Goal: Task Accomplishment & Management: Manage account settings

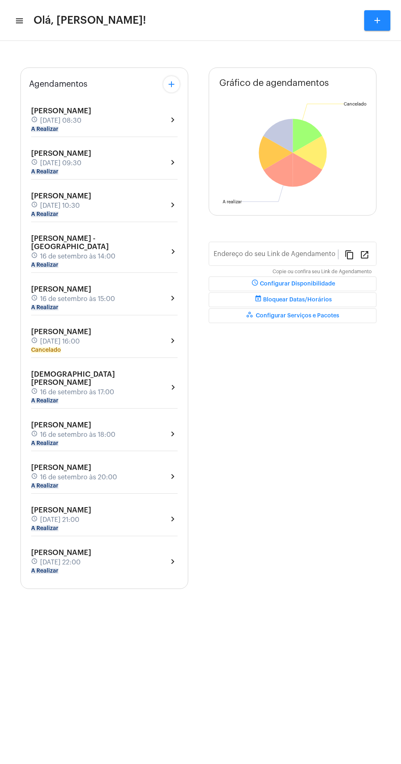
type input "[URL][DOMAIN_NAME][PERSON_NAME]"
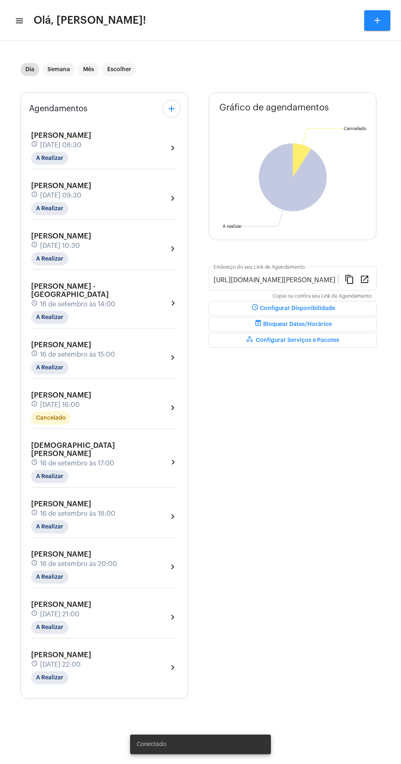
click at [22, 22] on mat-icon "menu" at bounding box center [19, 21] width 8 height 10
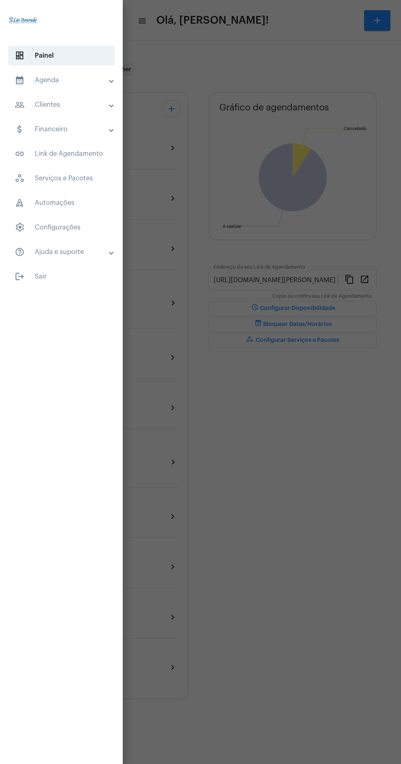
click at [110, 83] on span at bounding box center [111, 80] width 3 height 7
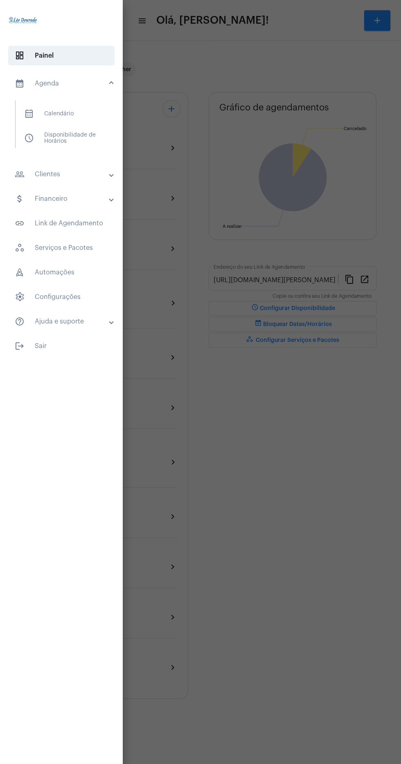
click at [85, 106] on span "calendar_month_outlined Calendário" at bounding box center [61, 114] width 87 height 20
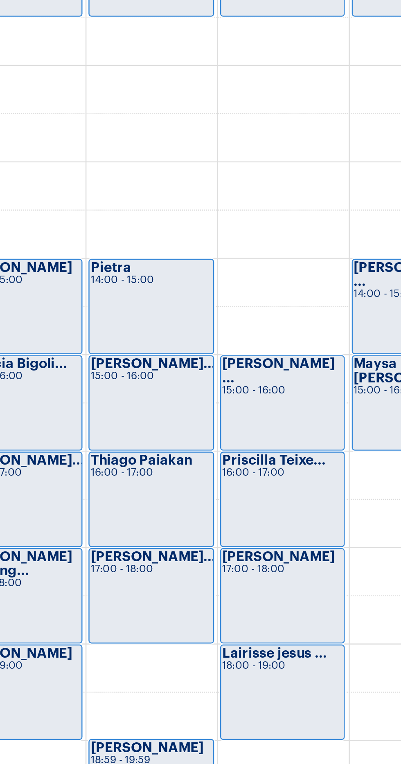
scroll to position [258, 0]
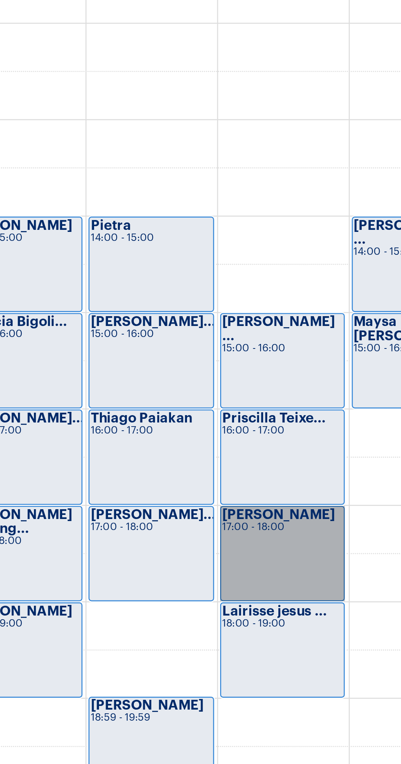
click at [322, 527] on link "[PERSON_NAME] 17:00 - 18:00" at bounding box center [313, 526] width 51 height 39
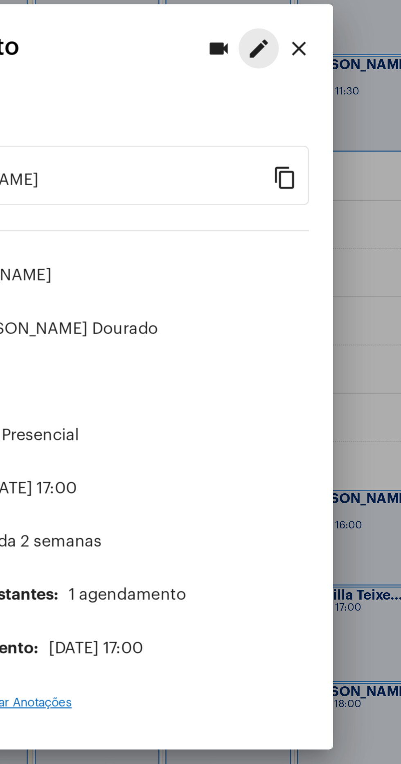
click at [279, 240] on button "edit" at bounding box center [272, 248] width 16 height 16
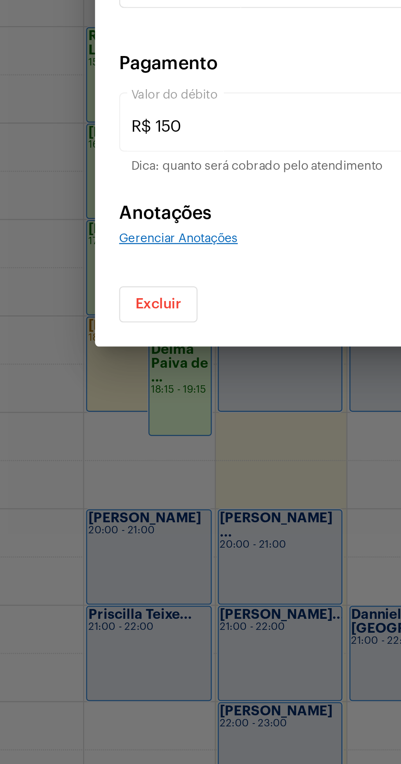
click at [108, 540] on span "Excluir" at bounding box center [103, 541] width 19 height 6
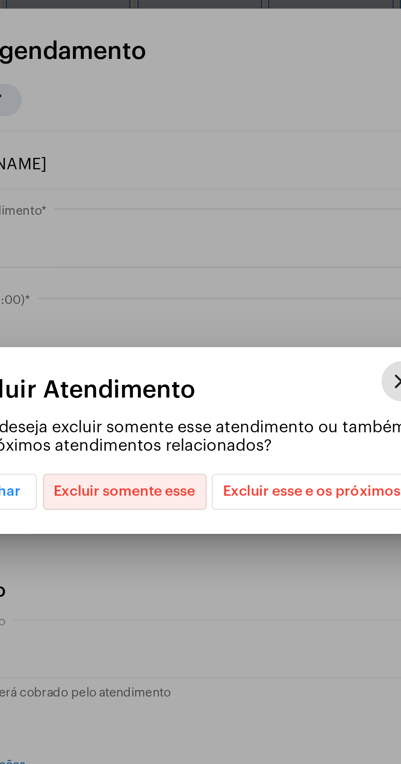
click at [179, 402] on span "Excluir somente esse" at bounding box center [176, 403] width 58 height 14
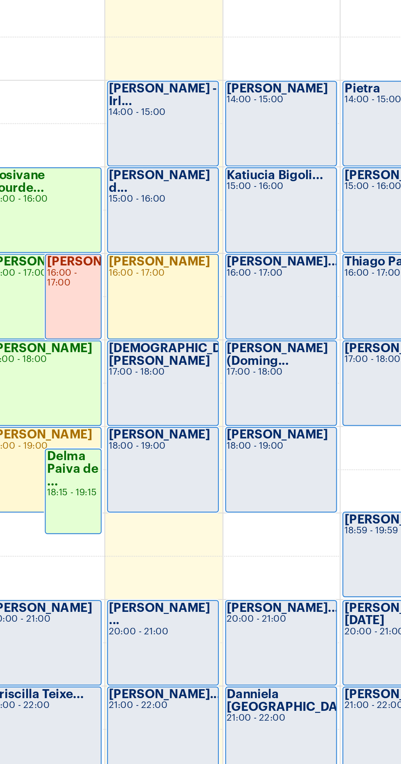
scroll to position [255, 0]
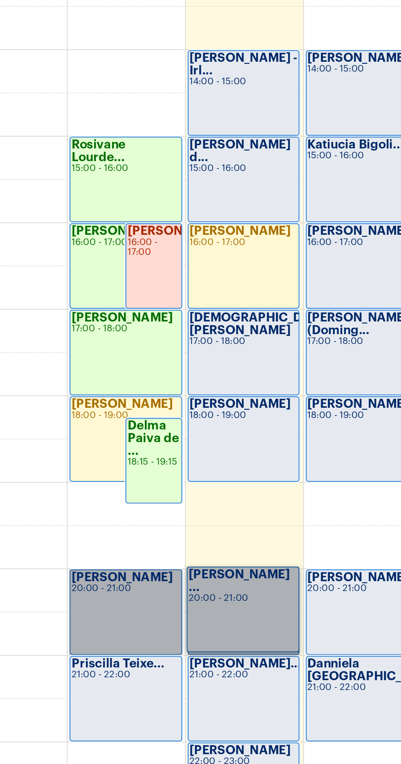
click at [104, 638] on link "Luciana Alves 20:00 - 21:00" at bounding box center [99, 647] width 51 height 39
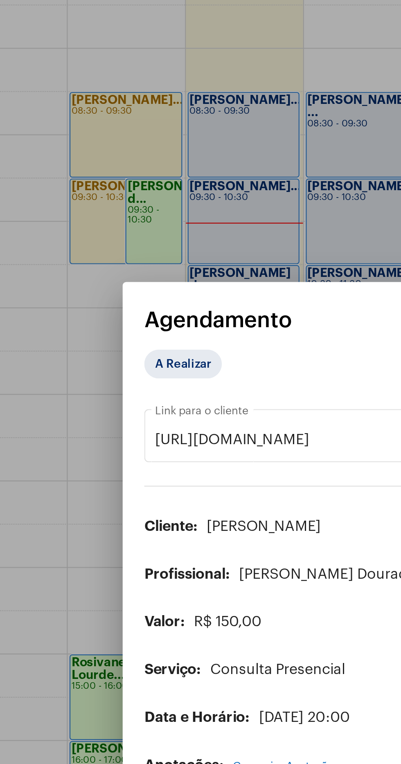
click at [129, 331] on input "https://neft.com.br/agendamento/19b1b7d2-c3ad-44b0-9064-2fca1a7f7218" at bounding box center [195, 334] width 165 height 7
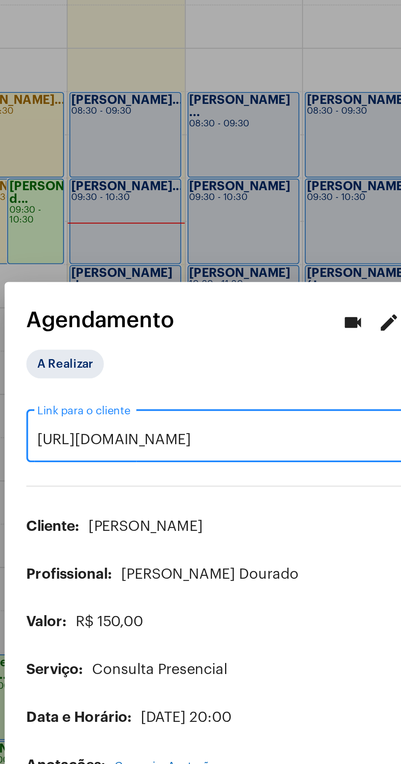
click at [186, 292] on div "A Realizar" at bounding box center [148, 300] width 85 height 16
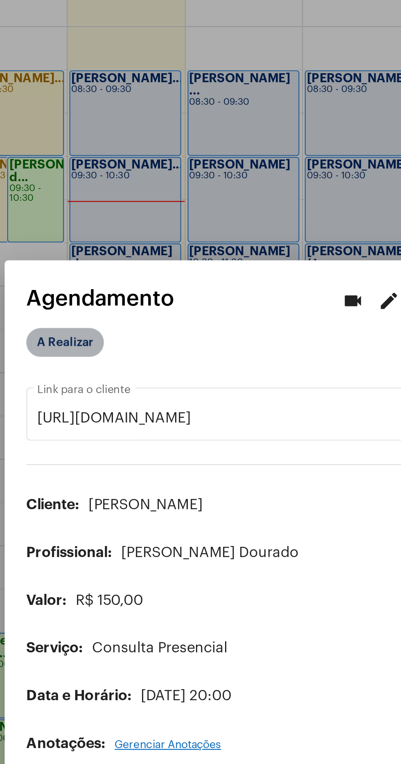
click at [136, 293] on mat-chip "A Realizar" at bounding box center [125, 299] width 35 height 13
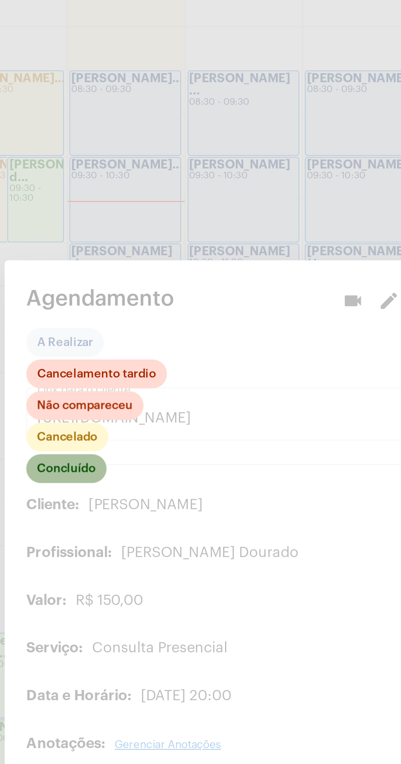
click at [134, 351] on mat-chip "Concluído" at bounding box center [126, 357] width 36 height 13
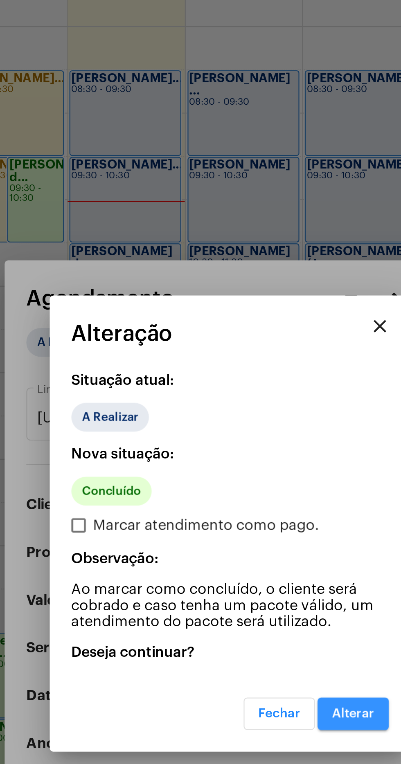
click at [261, 467] on span "Alterar" at bounding box center [256, 468] width 19 height 6
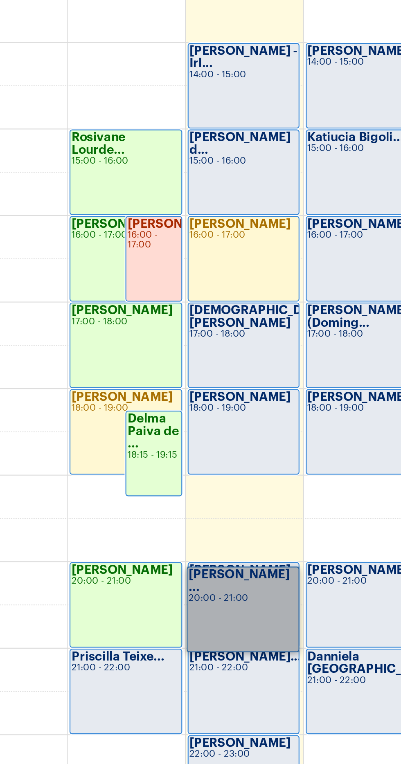
scroll to position [256, 0]
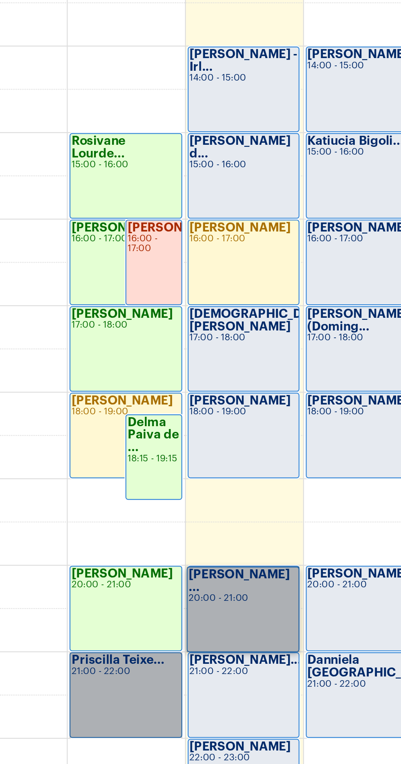
click at [103, 672] on link "Priscilla Teixe... 21:00 - 22:00" at bounding box center [99, 685] width 51 height 39
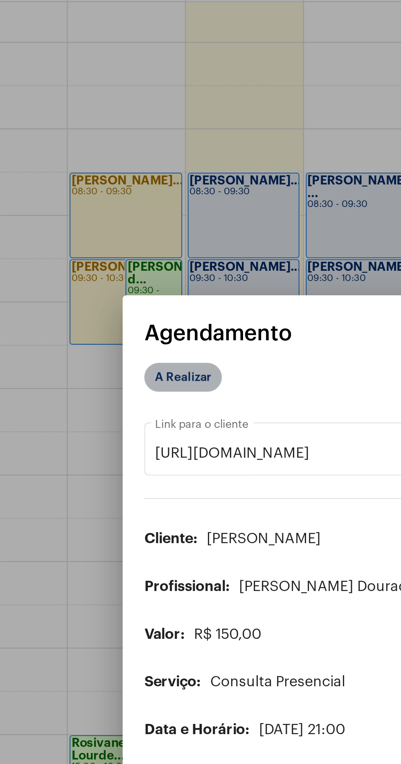
click at [129, 261] on mat-chip "A Realizar" at bounding box center [125, 267] width 35 height 13
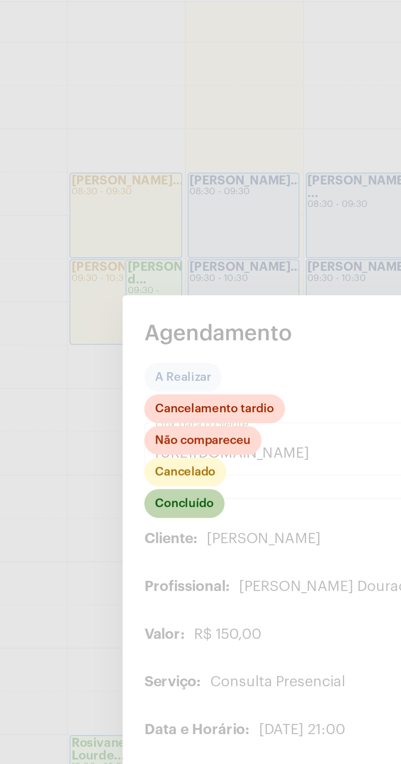
click at [131, 318] on mat-chip "Concluído" at bounding box center [126, 324] width 36 height 13
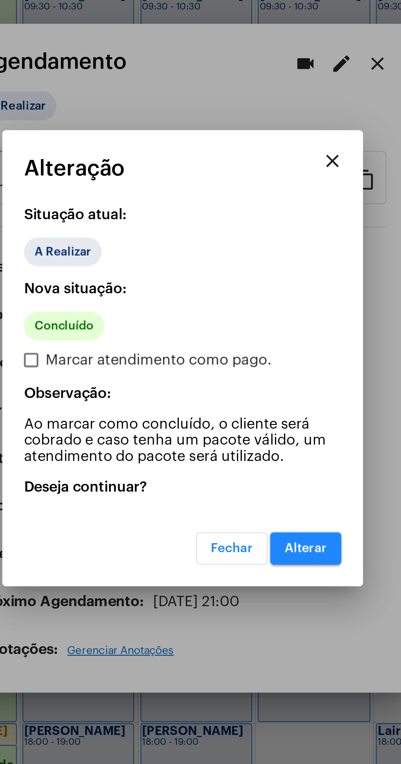
click at [259, 476] on button "Alterar" at bounding box center [256, 468] width 32 height 15
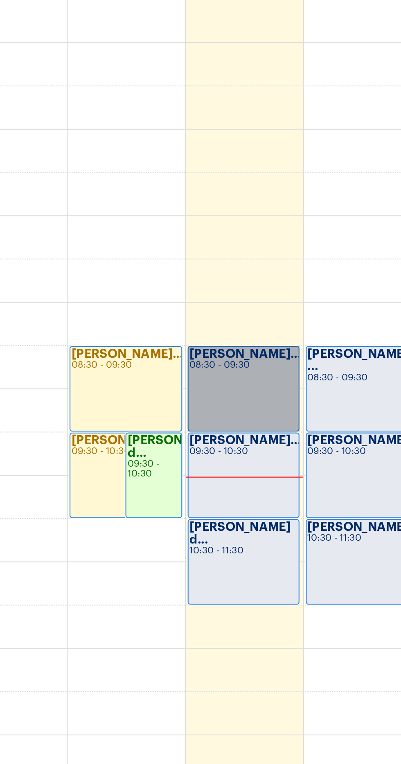
click at [162, 442] on link "Josie Regina Be... 08:30 - 09:30" at bounding box center [153, 450] width 51 height 39
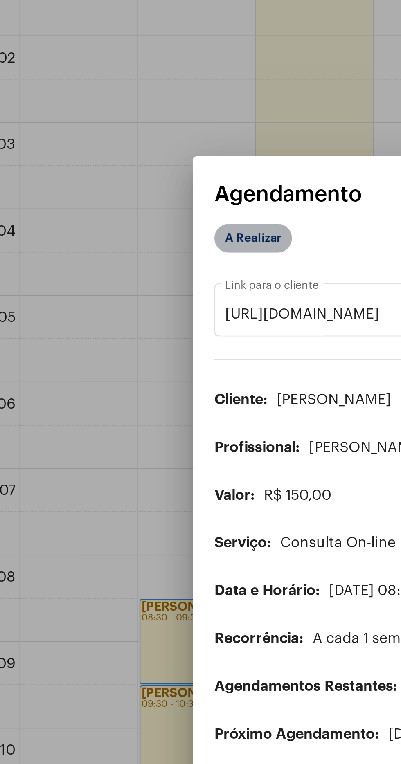
click at [130, 274] on mat-chip "A Realizar" at bounding box center [125, 267] width 35 height 13
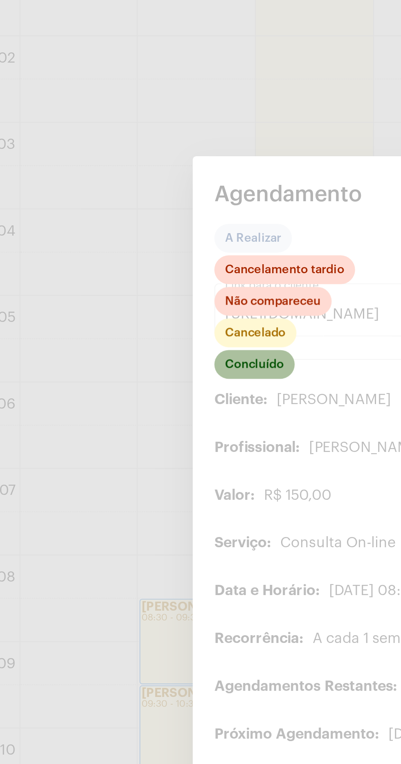
click at [137, 331] on mat-chip "Concluído" at bounding box center [126, 324] width 36 height 13
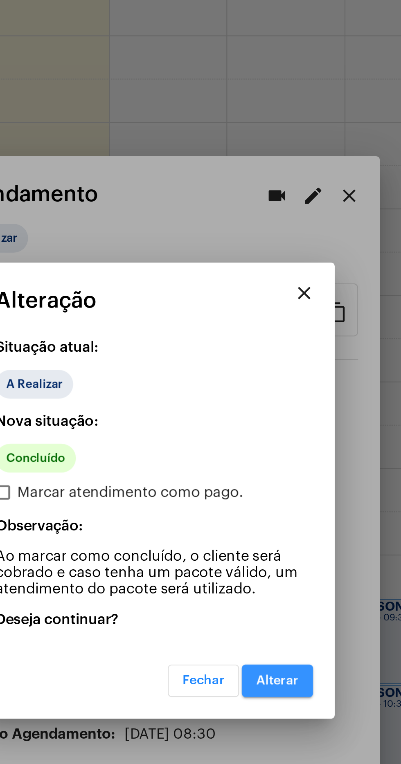
click at [261, 476] on button "Alterar" at bounding box center [256, 468] width 32 height 15
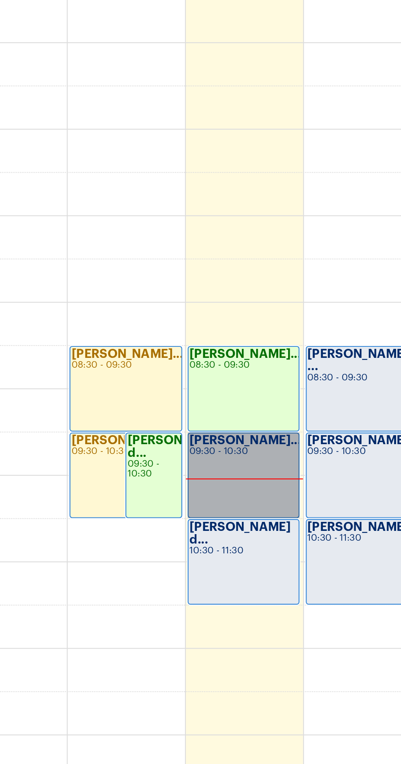
click at [158, 490] on link "Renata Cristina... 09:30 - 10:30" at bounding box center [153, 489] width 51 height 39
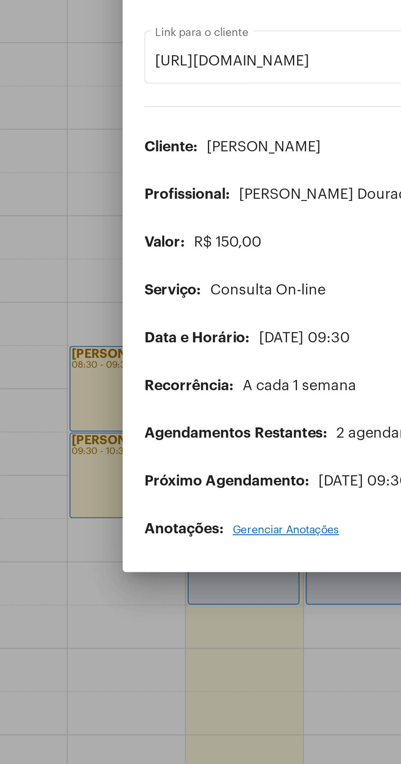
click at [130, 274] on mat-chip "A Realizar" at bounding box center [125, 267] width 35 height 13
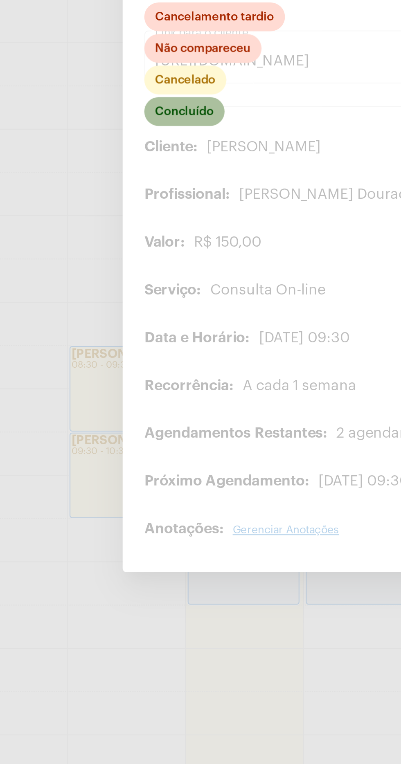
click at [137, 331] on mat-chip "Concluído" at bounding box center [126, 324] width 36 height 13
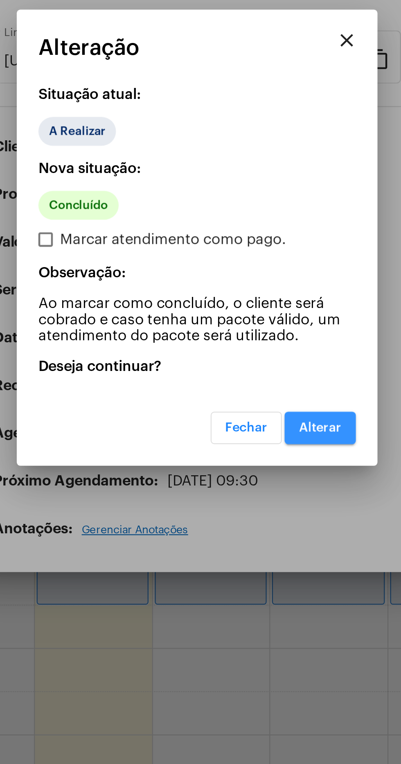
click at [258, 471] on span "Alterar" at bounding box center [256, 468] width 19 height 6
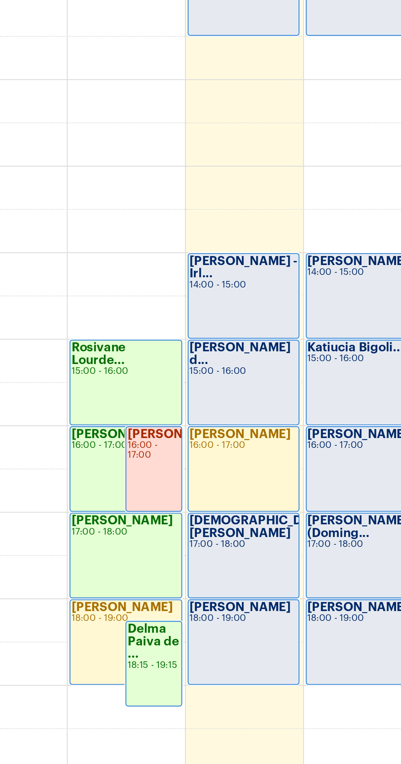
scroll to position [257, 0]
